Goal: Information Seeking & Learning: Learn about a topic

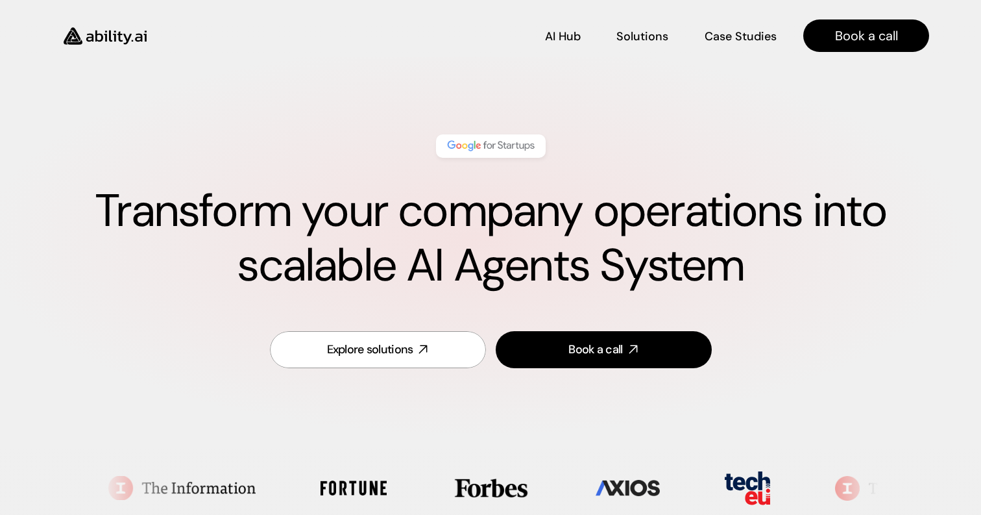
click at [940, 239] on div "Transform your company operations into scalable AI Agents System Explore soluti…" at bounding box center [490, 252] width 929 height 314
click at [687, 230] on h1 "Transform your company operations into scalable AI Agents System" at bounding box center [490, 238] width 877 height 109
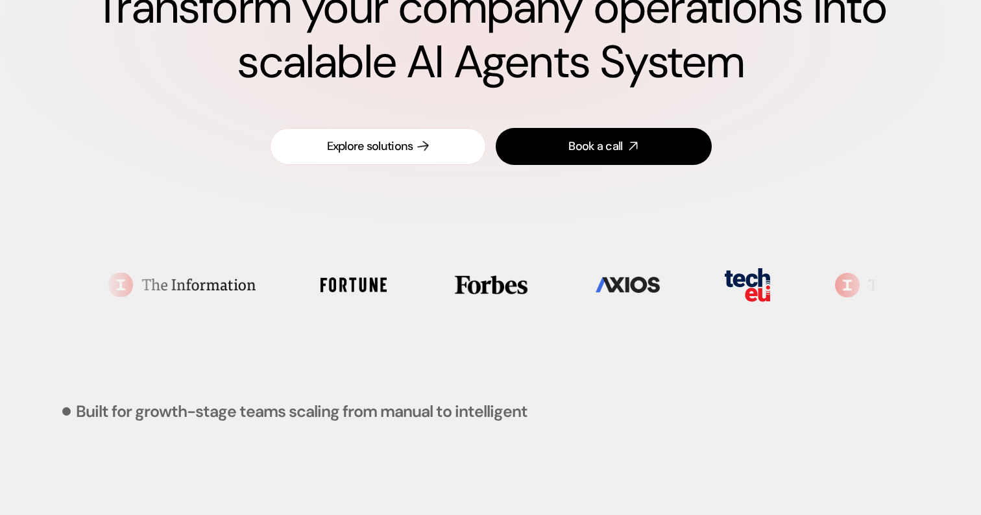
click at [421, 147] on icon at bounding box center [423, 146] width 14 height 14
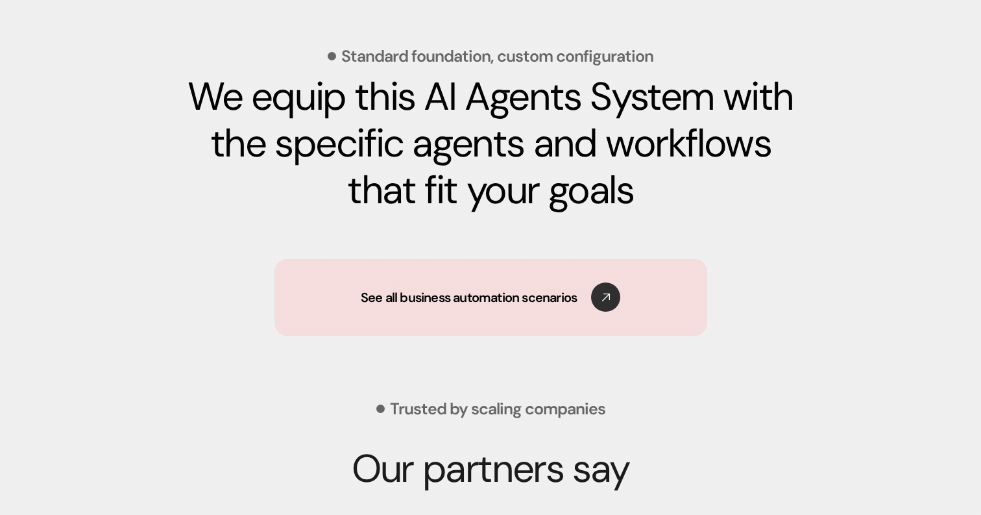
scroll to position [1937, 0]
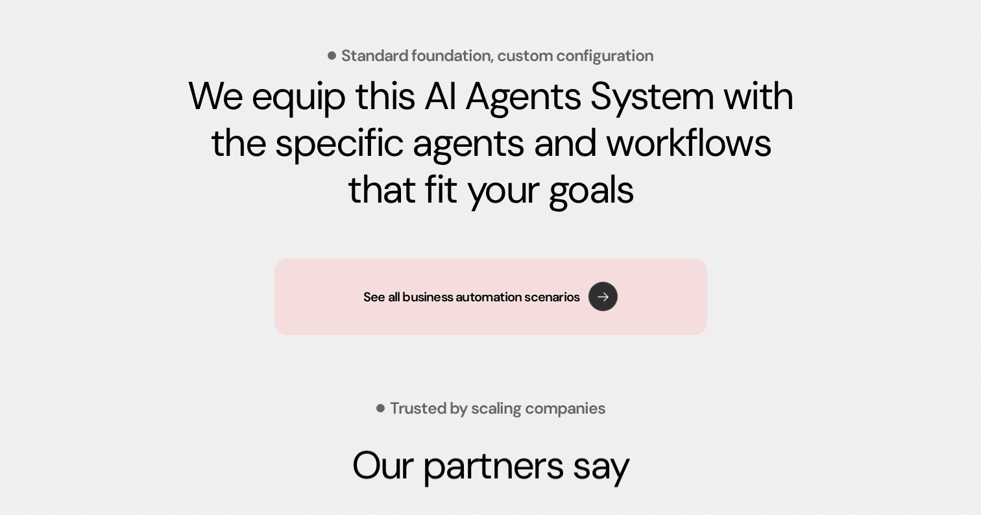
click at [525, 295] on p "See all business automation scenarios" at bounding box center [471, 296] width 216 height 18
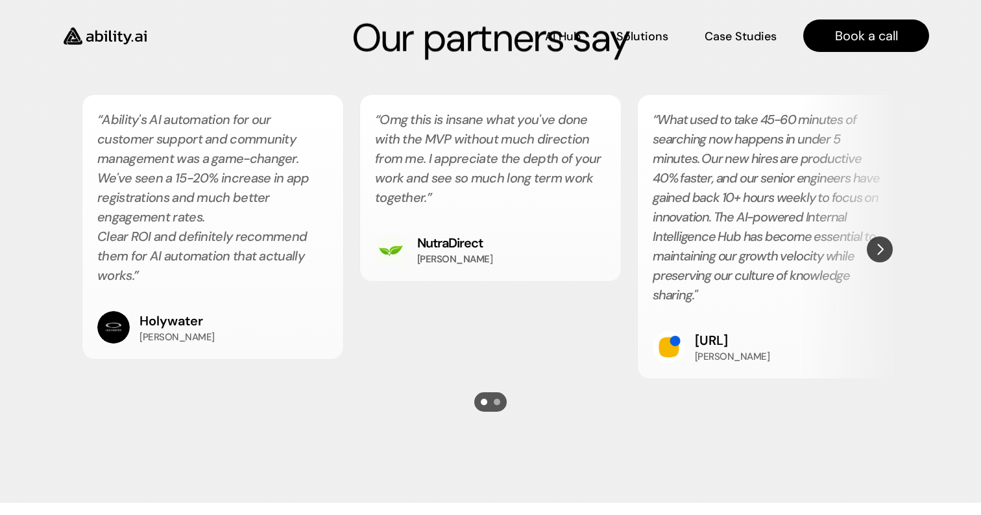
scroll to position [2363, 0]
click at [877, 245] on img "Next" at bounding box center [880, 250] width 26 height 26
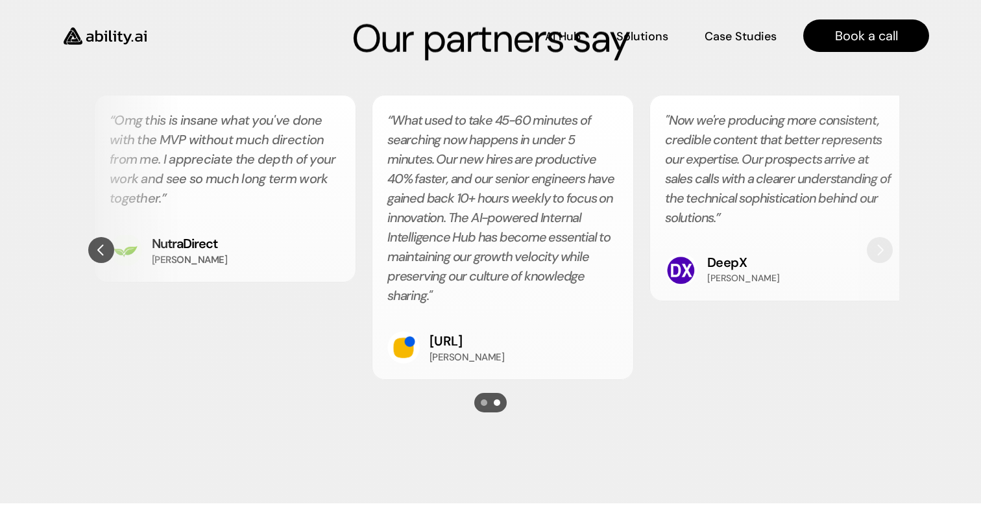
scroll to position [0, 278]
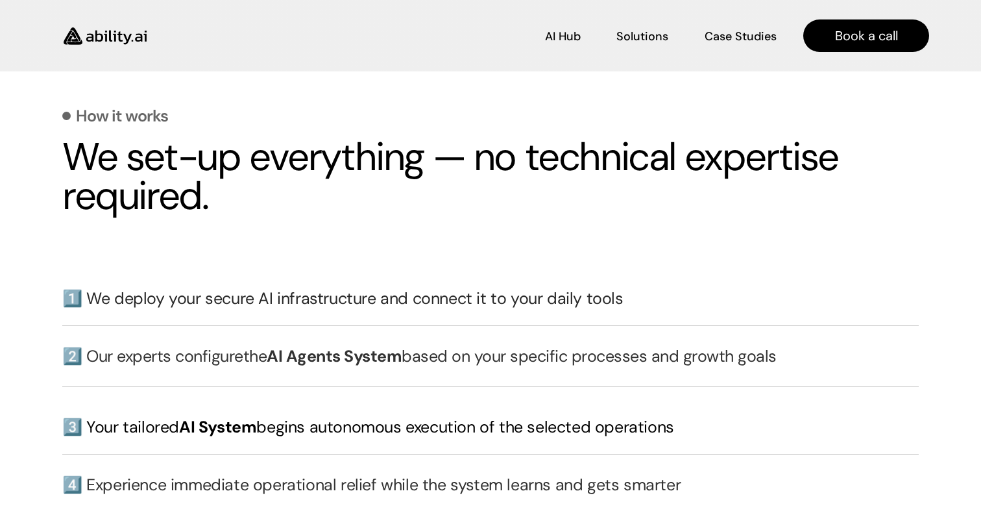
click at [818, 350] on h3 "2️⃣ Our experts configure the AI Agents System based on your specific processes…" at bounding box center [490, 356] width 857 height 23
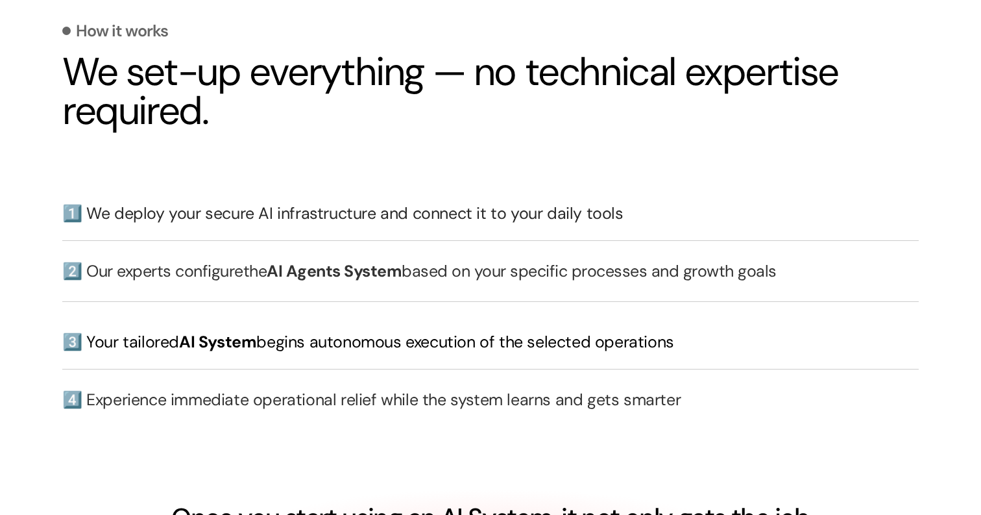
scroll to position [2881, 0]
click at [238, 208] on h3 "1️⃣ We deploy your secure AI infrastructure and connect it to your daily tools" at bounding box center [490, 212] width 857 height 23
click at [173, 262] on h3 "2️⃣ Our experts configure the AI Agents System based on your specific processes…" at bounding box center [490, 270] width 857 height 23
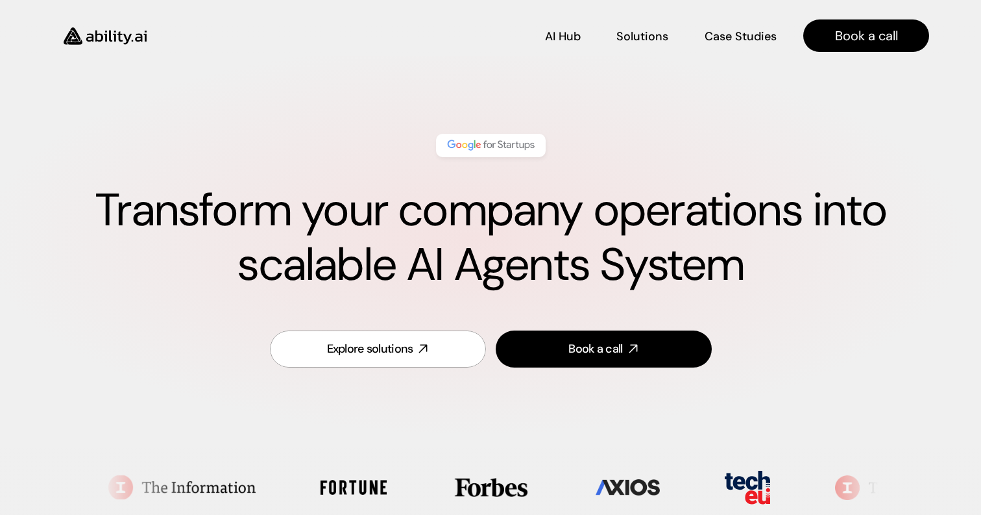
scroll to position [0, 0]
click at [650, 37] on p "Solutions" at bounding box center [642, 35] width 49 height 16
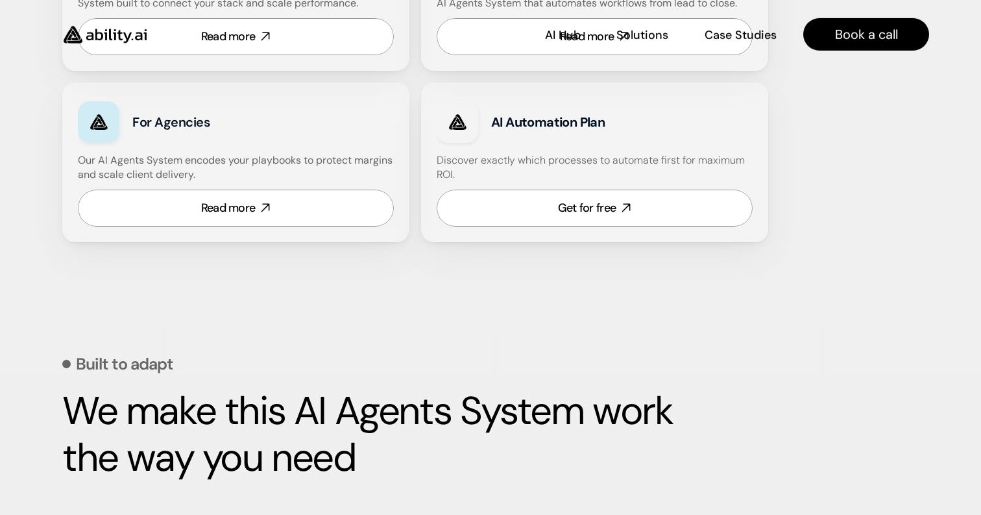
scroll to position [976, 0]
click at [310, 212] on link "Read more" at bounding box center [236, 207] width 316 height 37
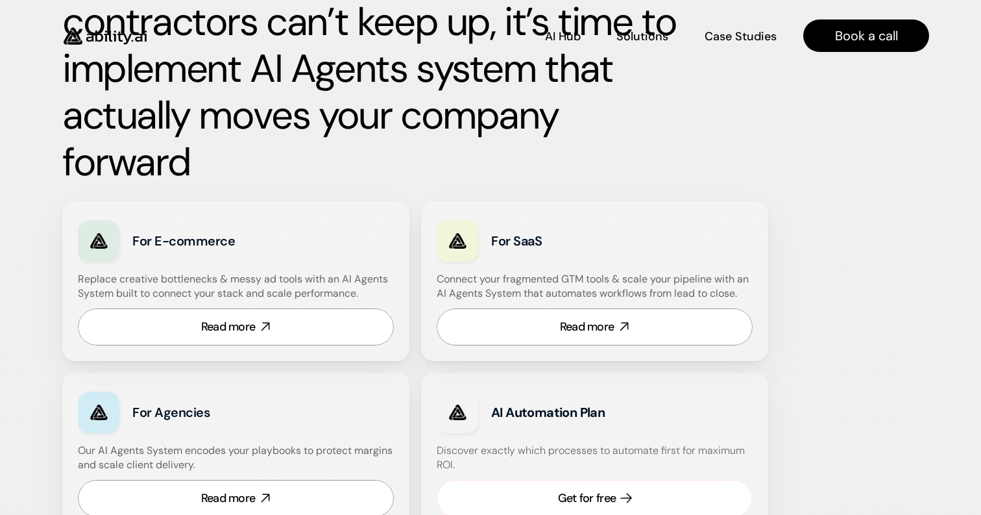
scroll to position [354, 0]
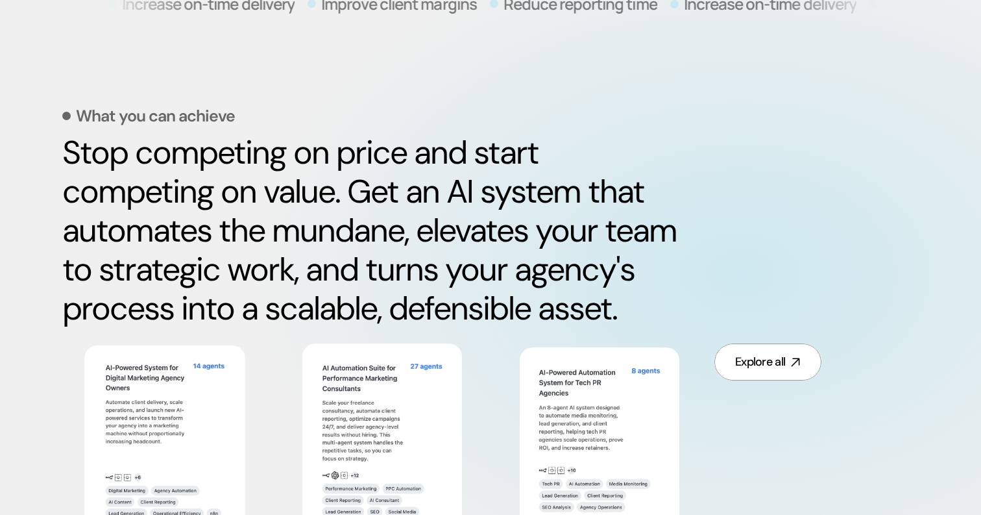
scroll to position [555, 0]
click at [769, 343] on link "Explore all" at bounding box center [767, 361] width 107 height 37
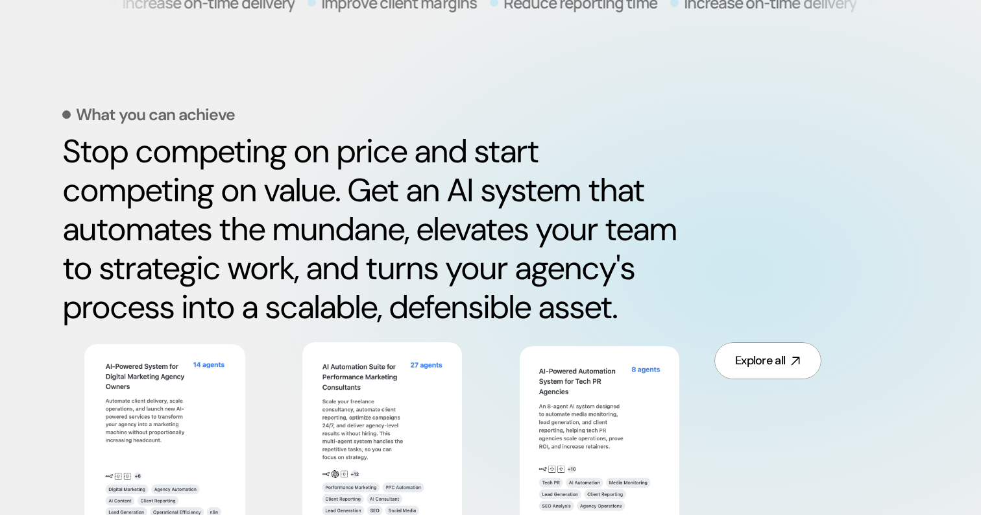
click at [539, 156] on h2 "Stop competing on price and start competing on value. Get an AI system that aut…" at bounding box center [370, 229] width 616 height 195
